Goal: Task Accomplishment & Management: Manage account settings

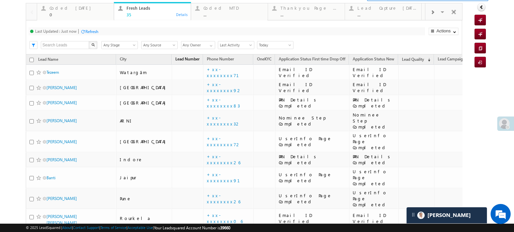
scroll to position [33, 0]
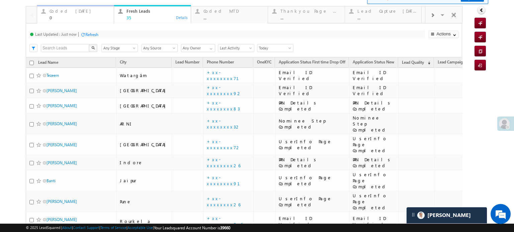
click at [64, 16] on div "0" at bounding box center [79, 17] width 60 height 5
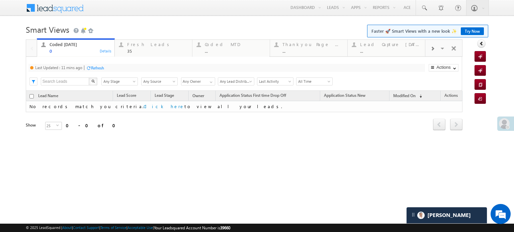
click at [92, 69] on div "Refresh" at bounding box center [97, 68] width 13 height 5
